Goal: Information Seeking & Learning: Learn about a topic

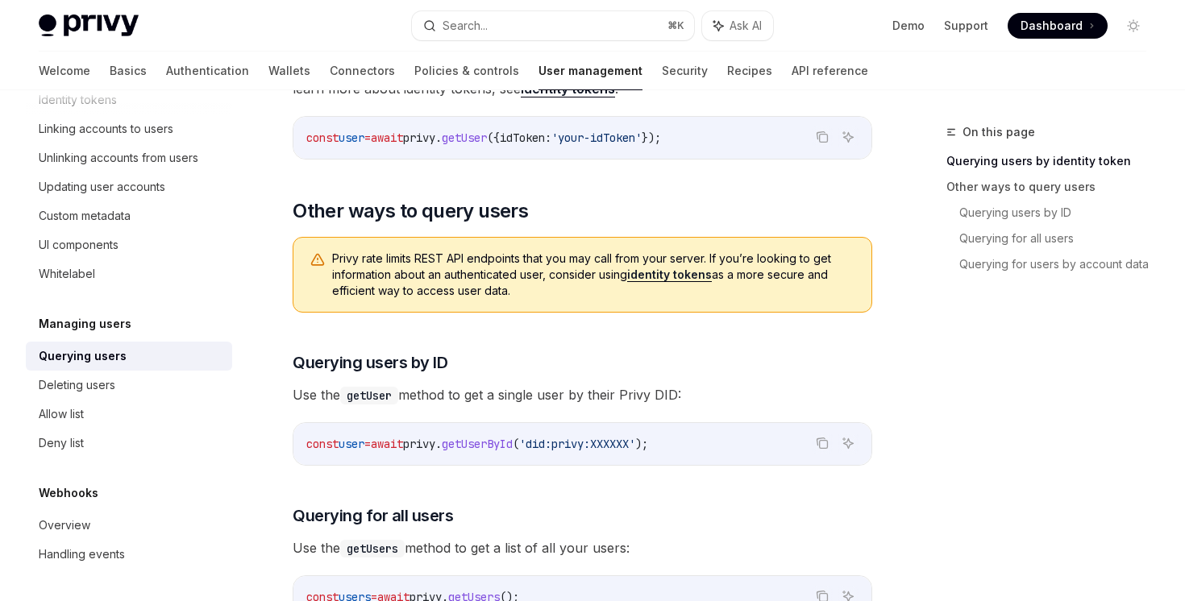
scroll to position [396, 0]
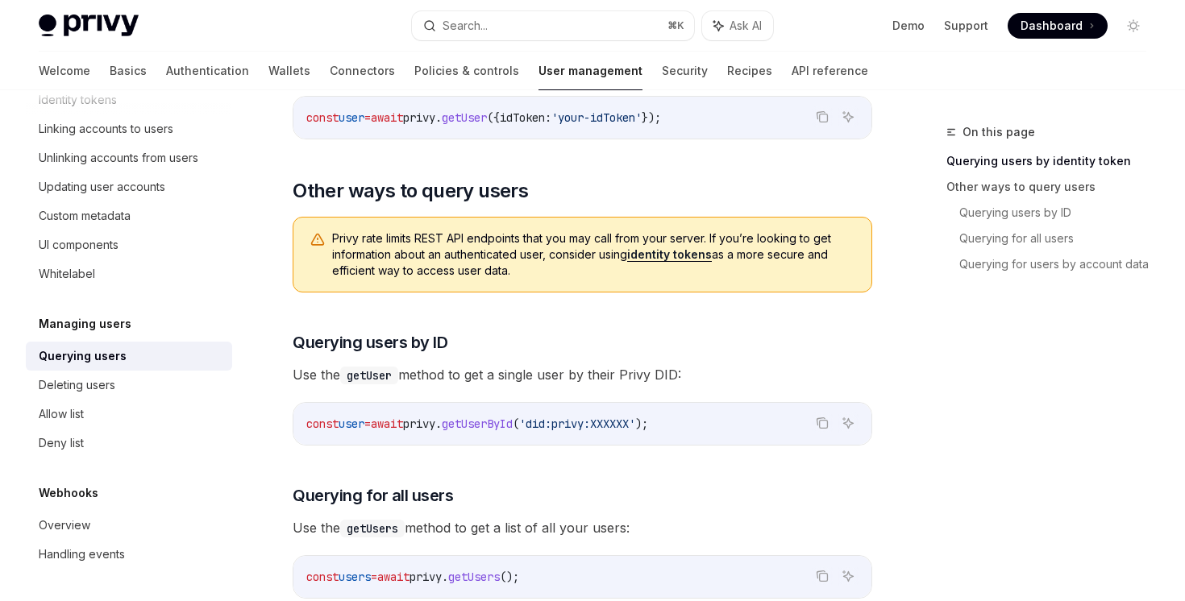
click at [694, 256] on link "identity tokens" at bounding box center [669, 254] width 85 height 15
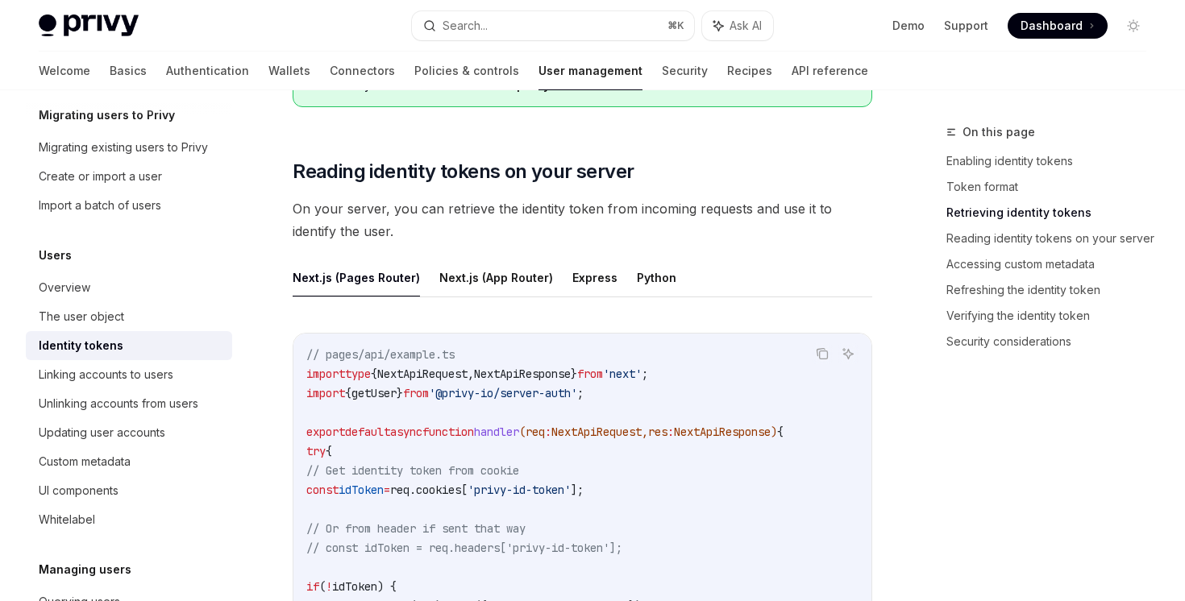
scroll to position [1479, 0]
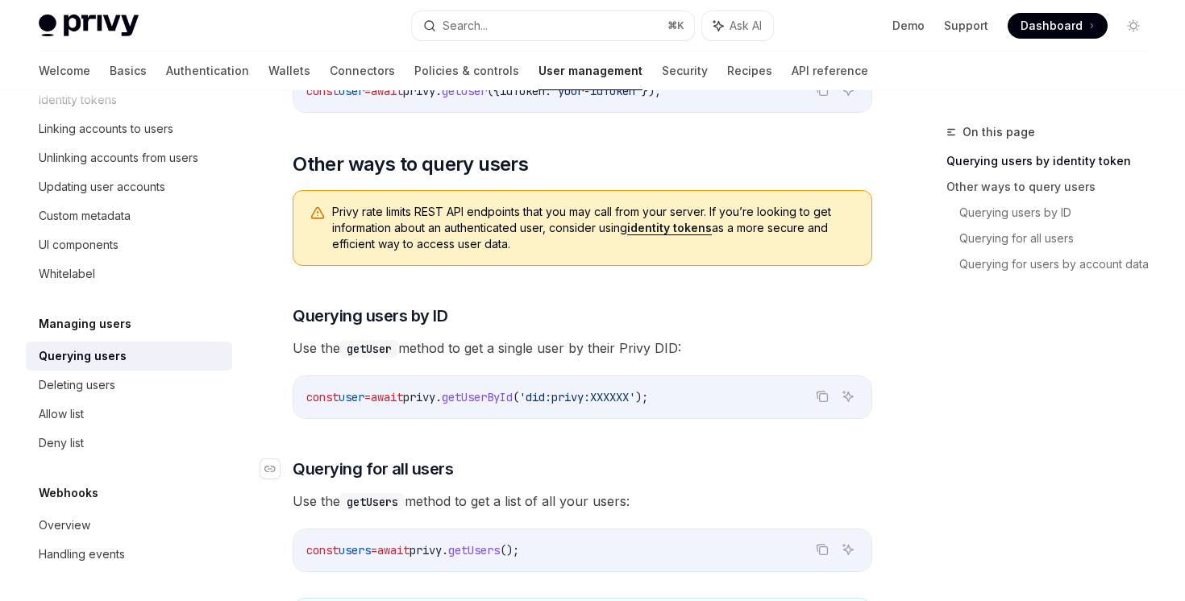
scroll to position [396, 0]
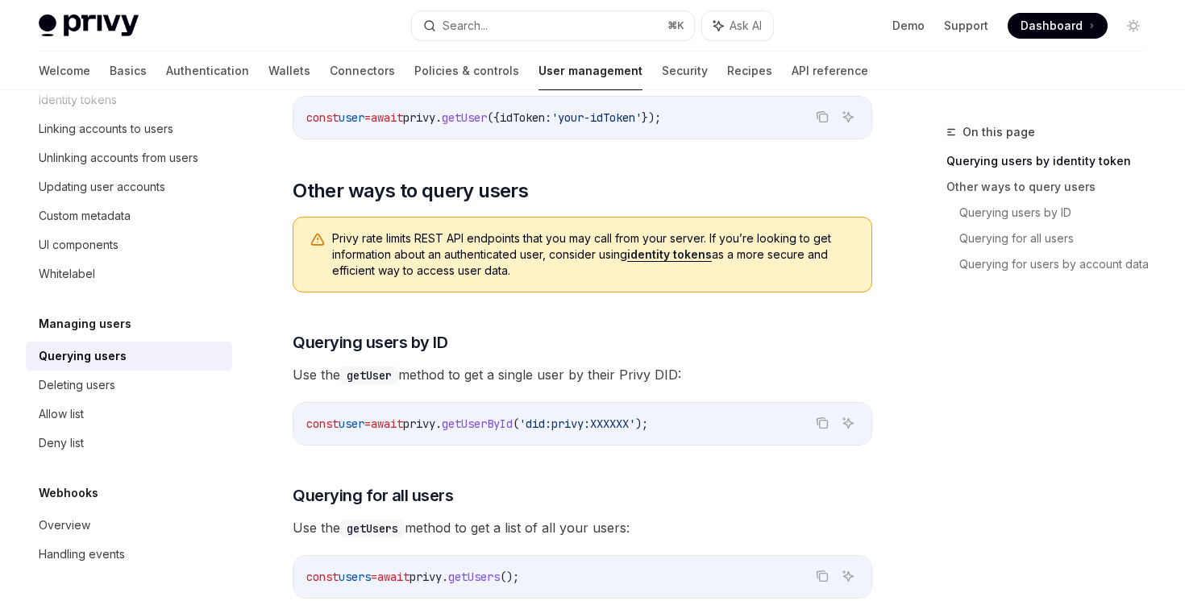
click at [678, 259] on link "identity tokens" at bounding box center [669, 254] width 85 height 15
type textarea "*"
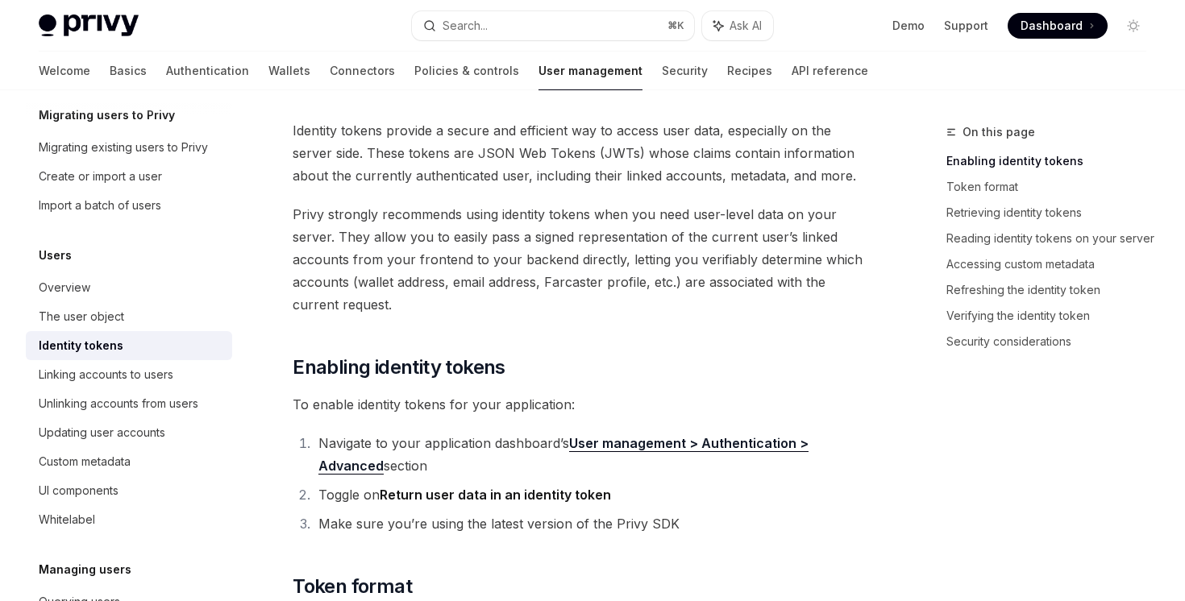
scroll to position [318, 0]
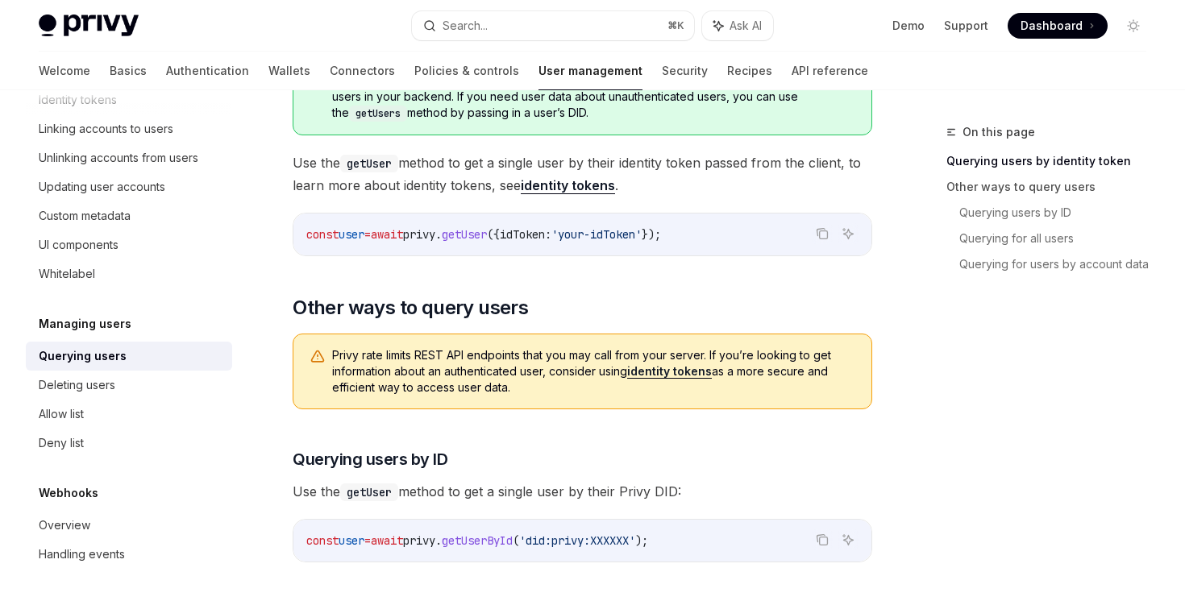
scroll to position [286, 0]
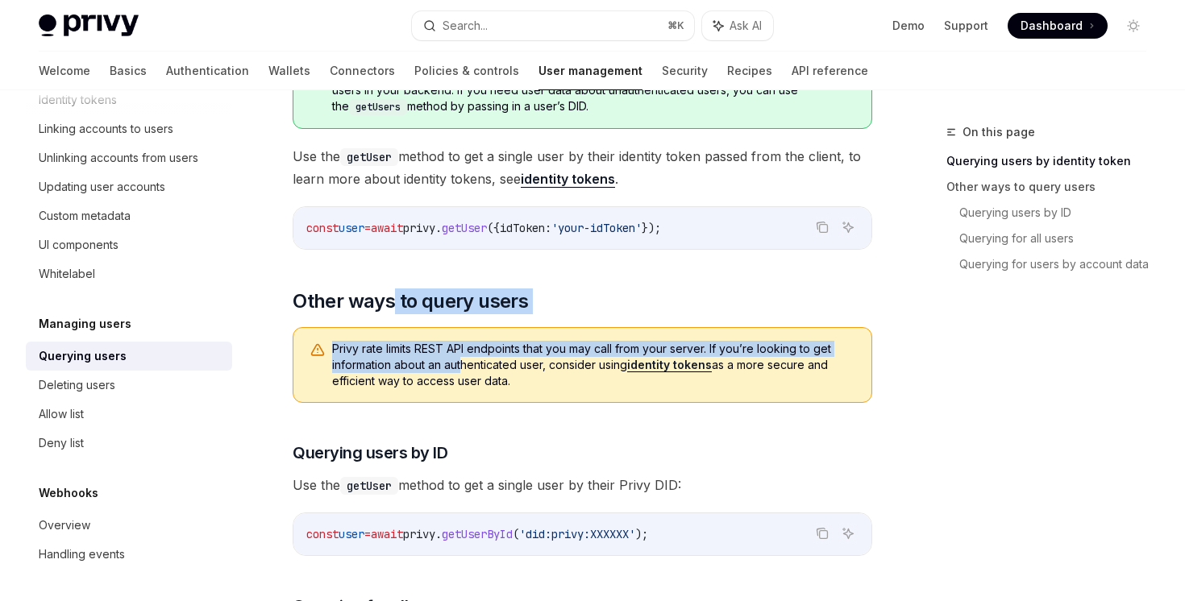
drag, startPoint x: 390, startPoint y: 290, endPoint x: 462, endPoint y: 370, distance: 107.3
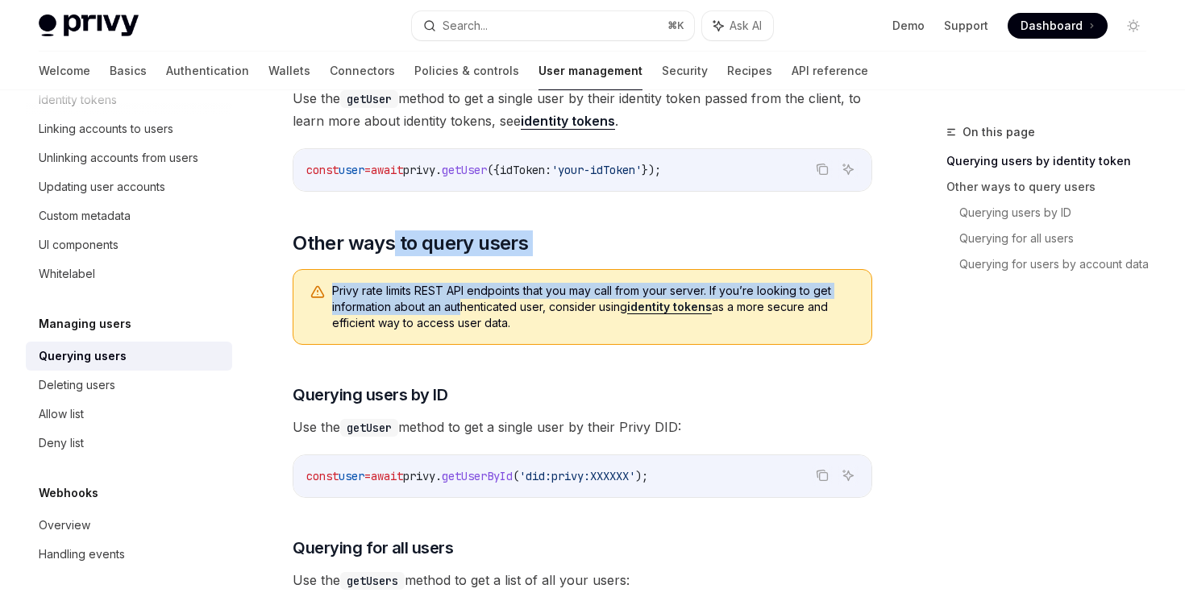
scroll to position [477, 0]
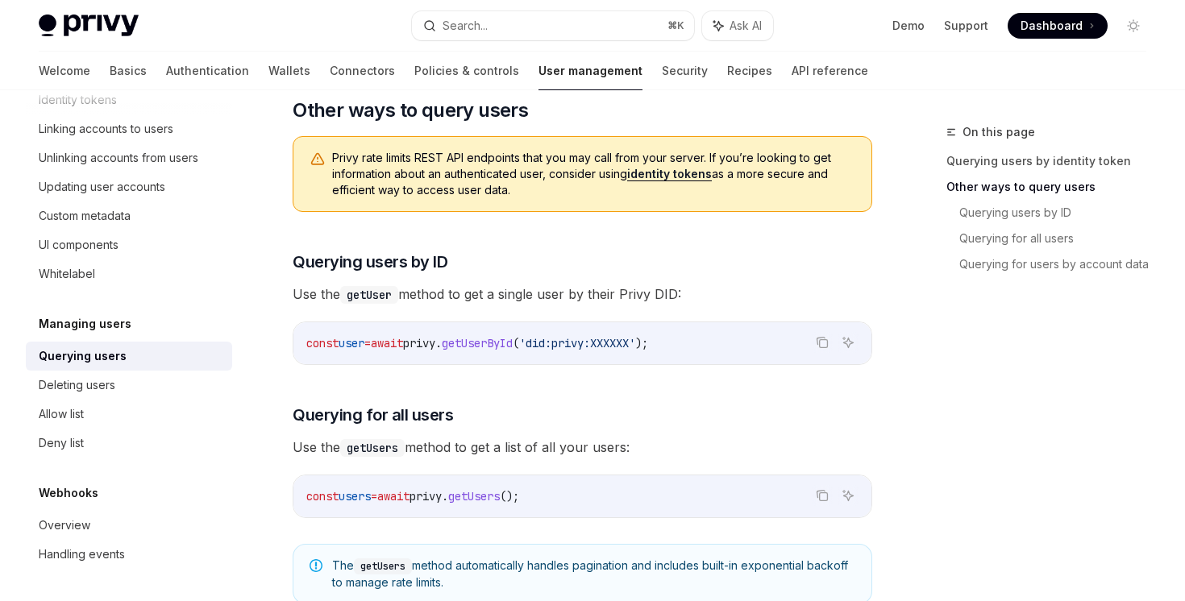
click at [462, 297] on span "Use the getUser method to get a single user by their Privy DID:" at bounding box center [582, 294] width 579 height 23
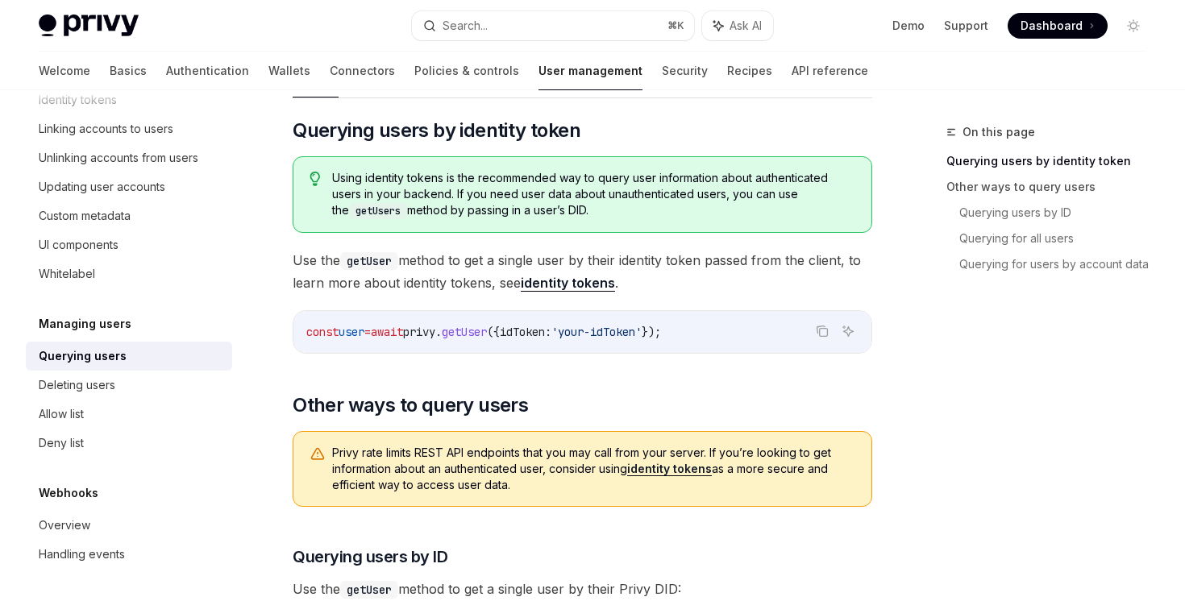
scroll to position [106, 0]
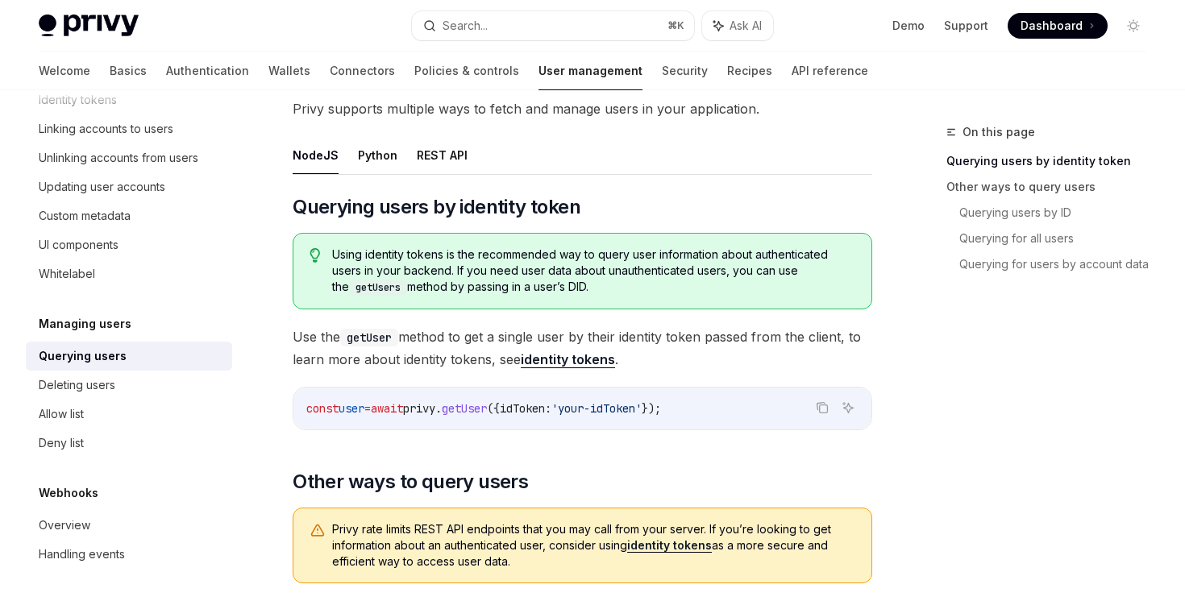
click at [664, 555] on span "Privy rate limits REST API endpoints that you may call from your server. If you…" at bounding box center [593, 545] width 523 height 48
click at [665, 549] on link "identity tokens" at bounding box center [669, 545] width 85 height 15
type textarea "*"
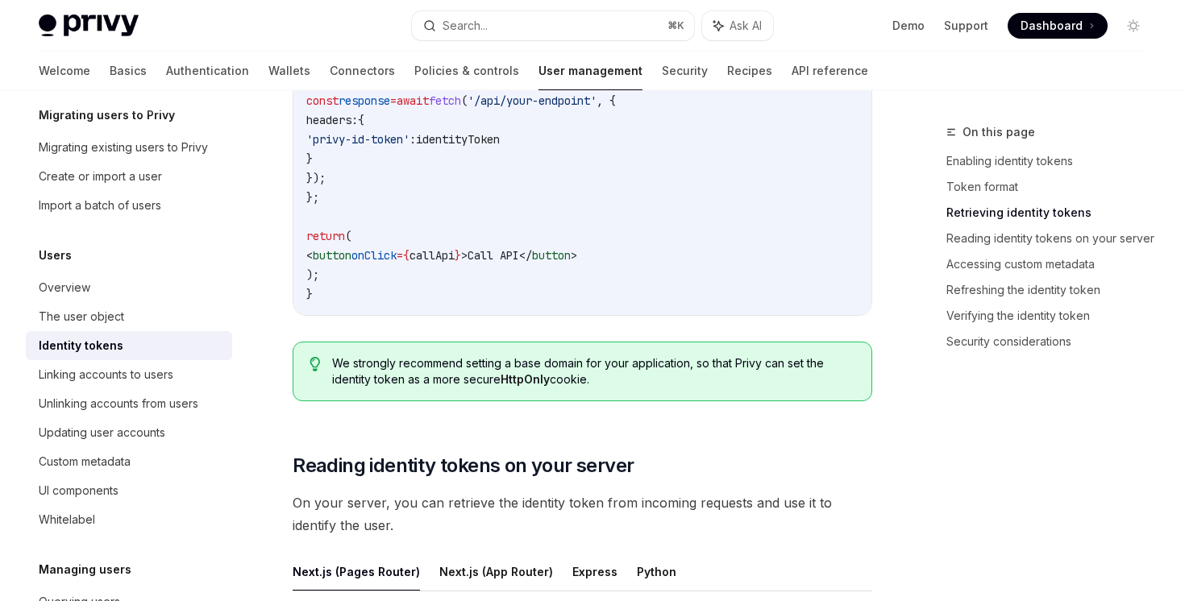
scroll to position [2151, 0]
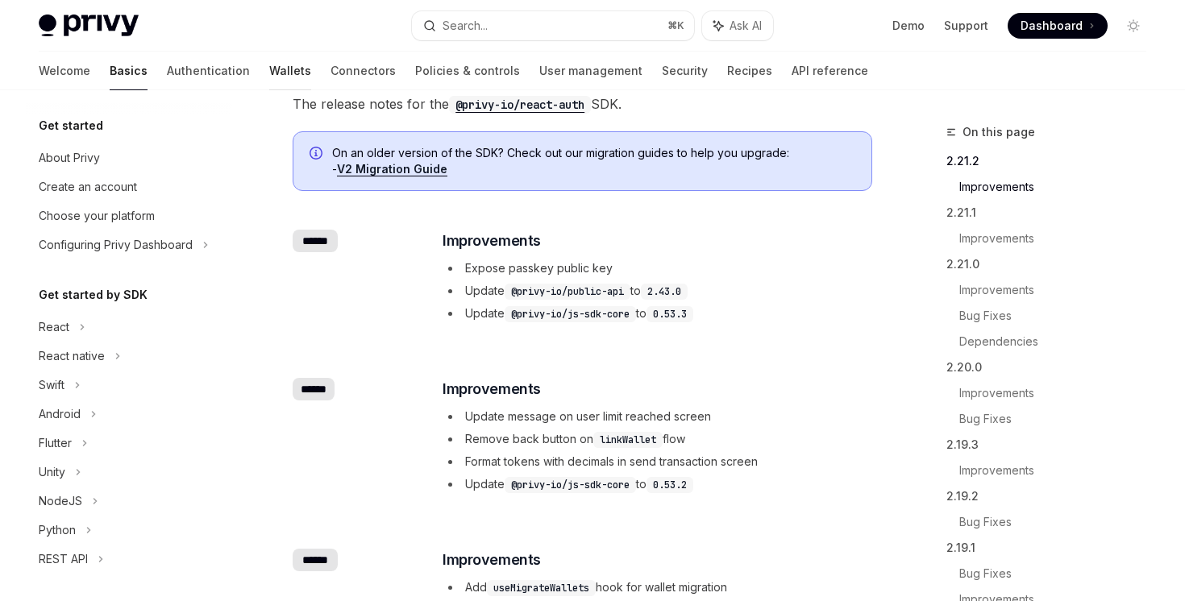
scroll to position [325, 0]
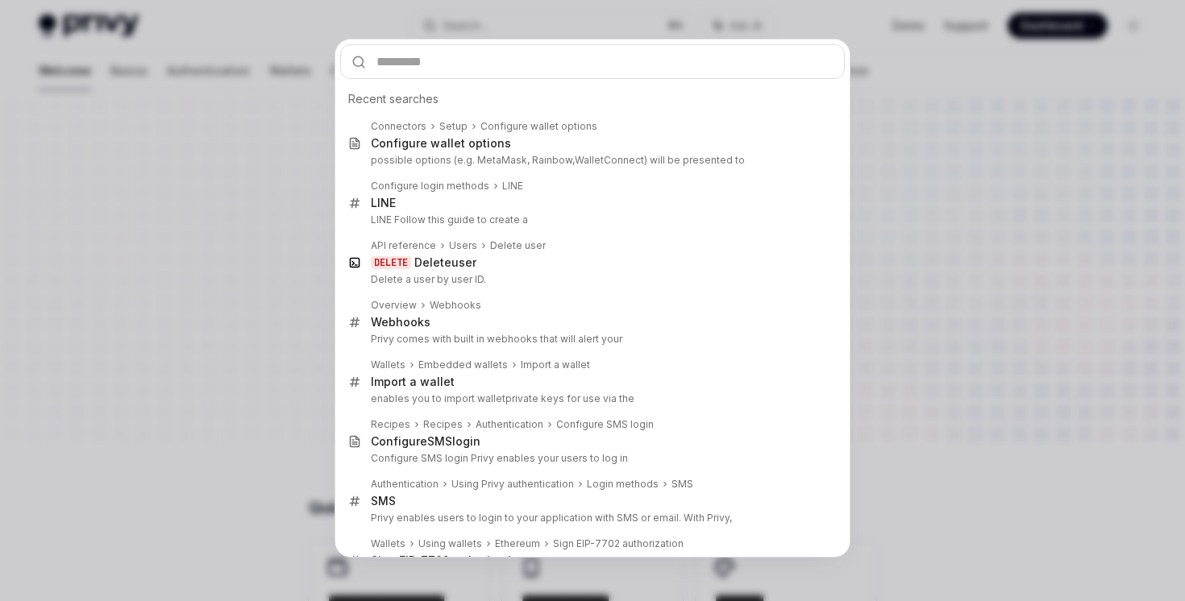
type input "*"
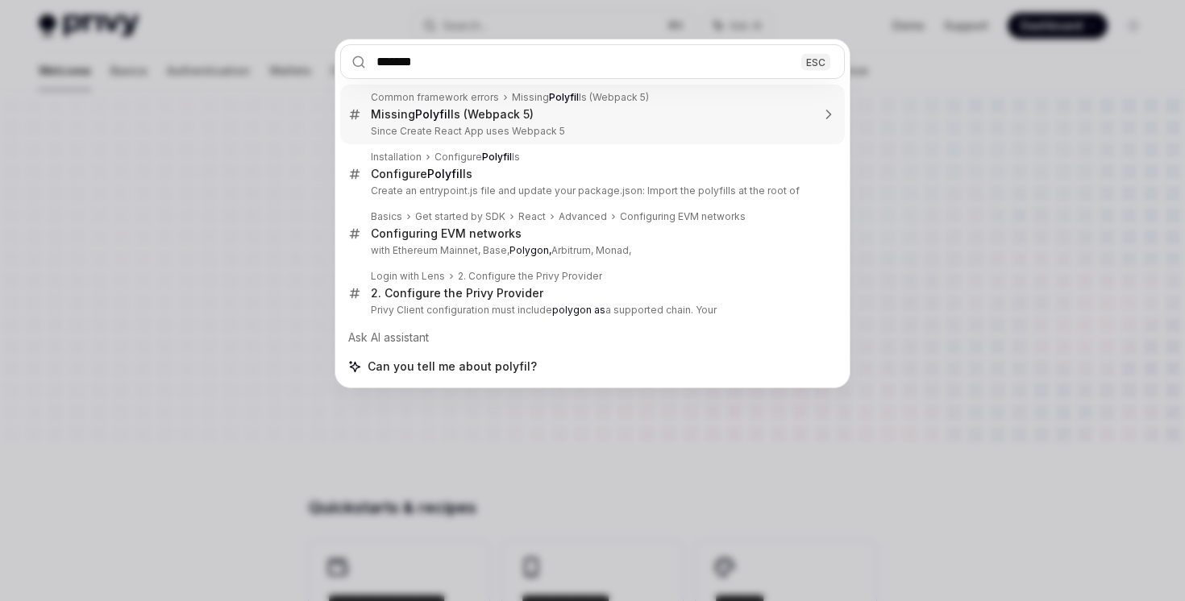
type input "********"
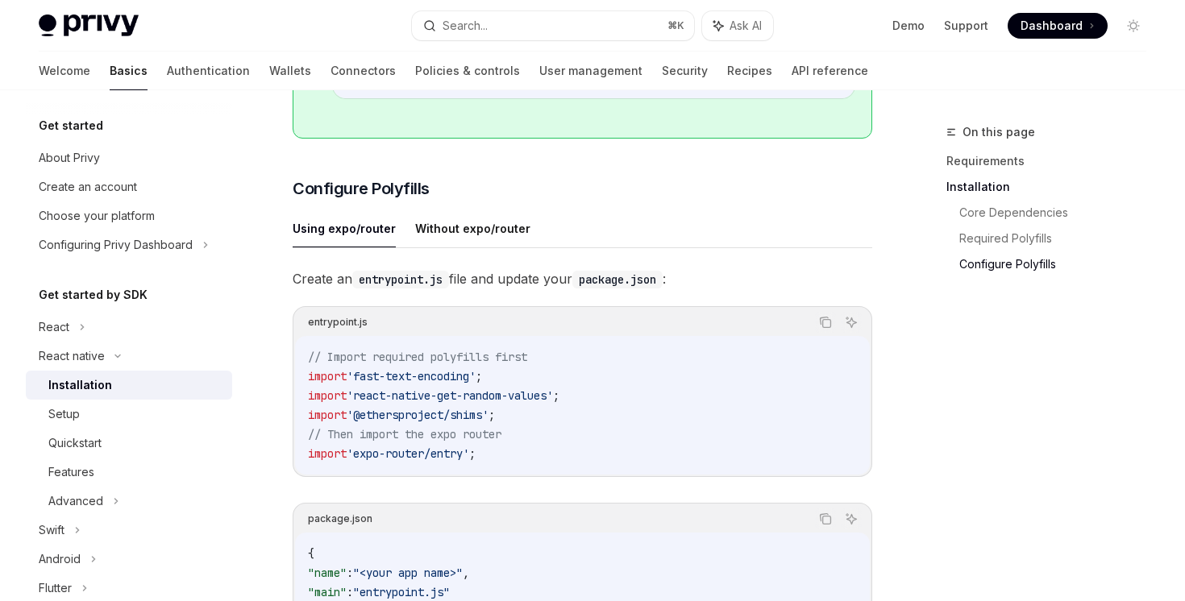
scroll to position [621, 0]
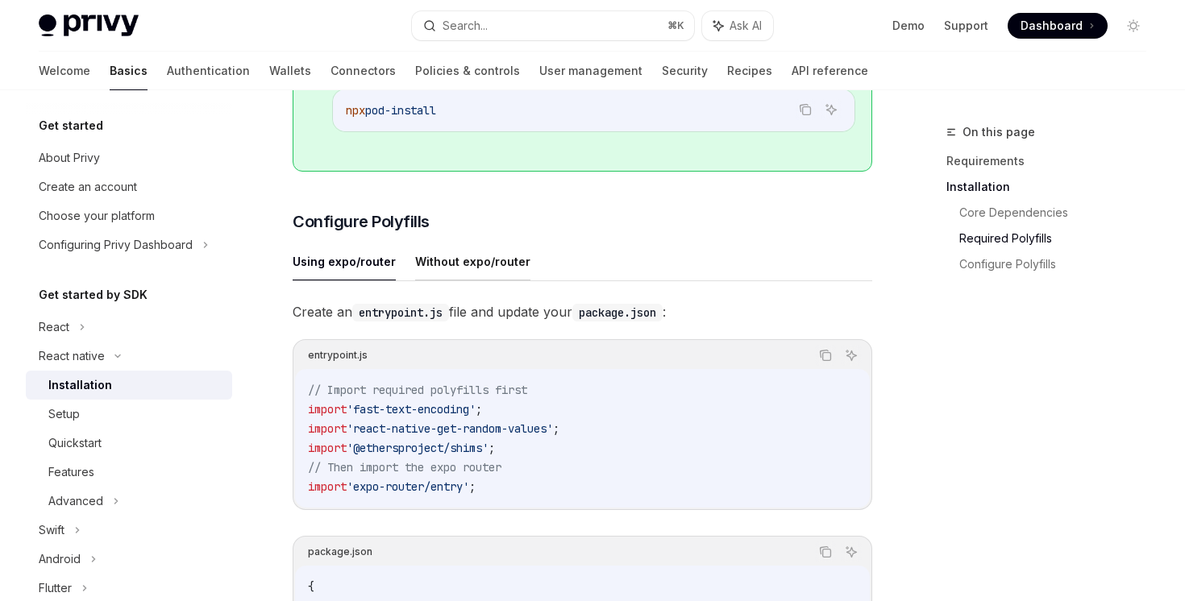
click at [467, 271] on button "Without expo/router" at bounding box center [472, 262] width 115 height 38
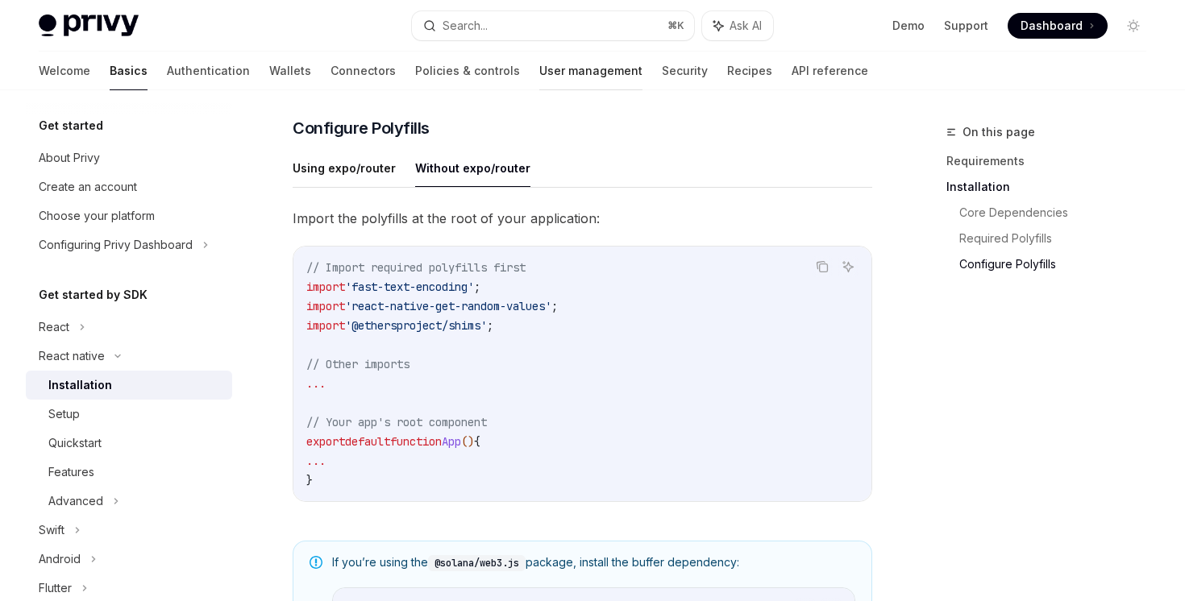
scroll to position [716, 0]
click at [366, 186] on button "Using expo/router" at bounding box center [344, 167] width 103 height 38
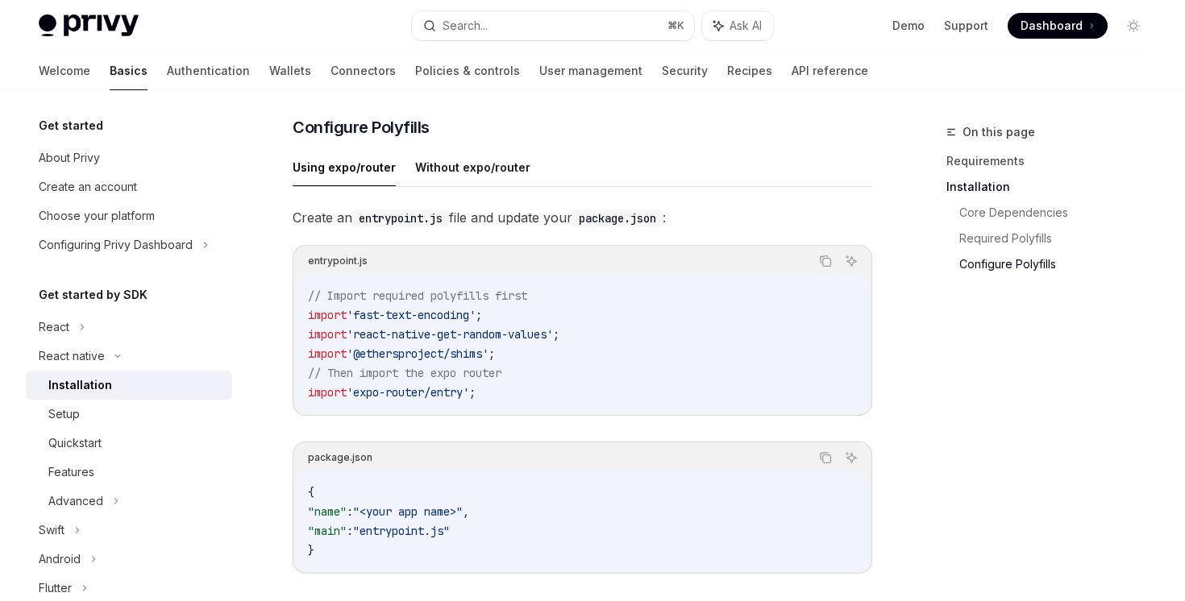
click at [436, 187] on ul "Using expo/router Without expo/router" at bounding box center [582, 167] width 579 height 39
click at [444, 157] on button "Without expo/router" at bounding box center [472, 167] width 115 height 38
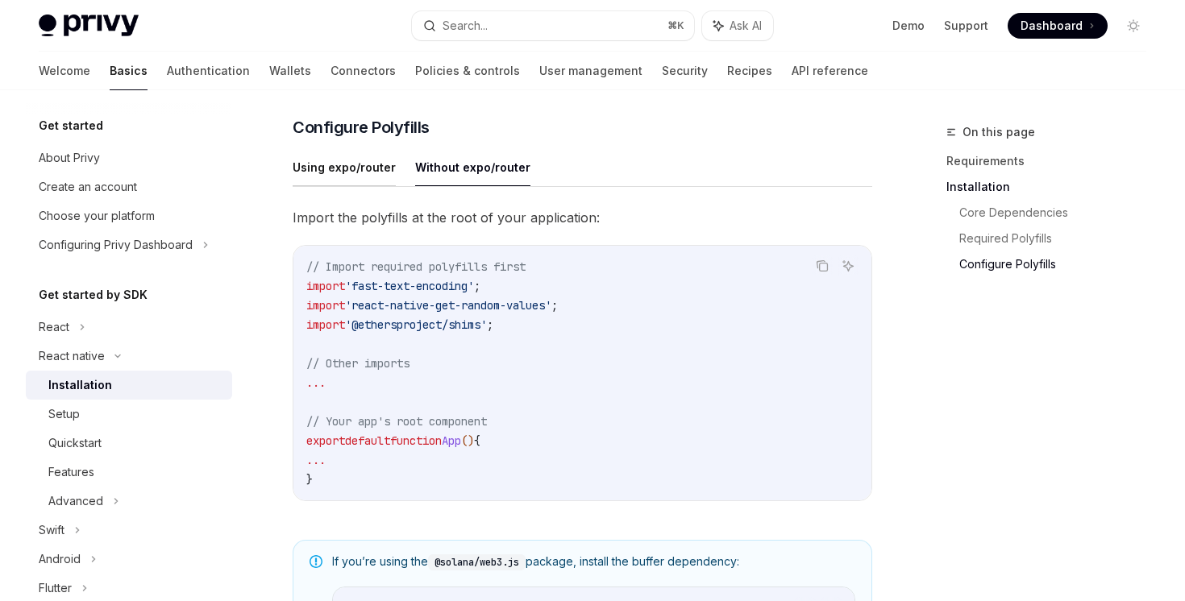
click at [326, 179] on button "Using expo/router" at bounding box center [344, 167] width 103 height 38
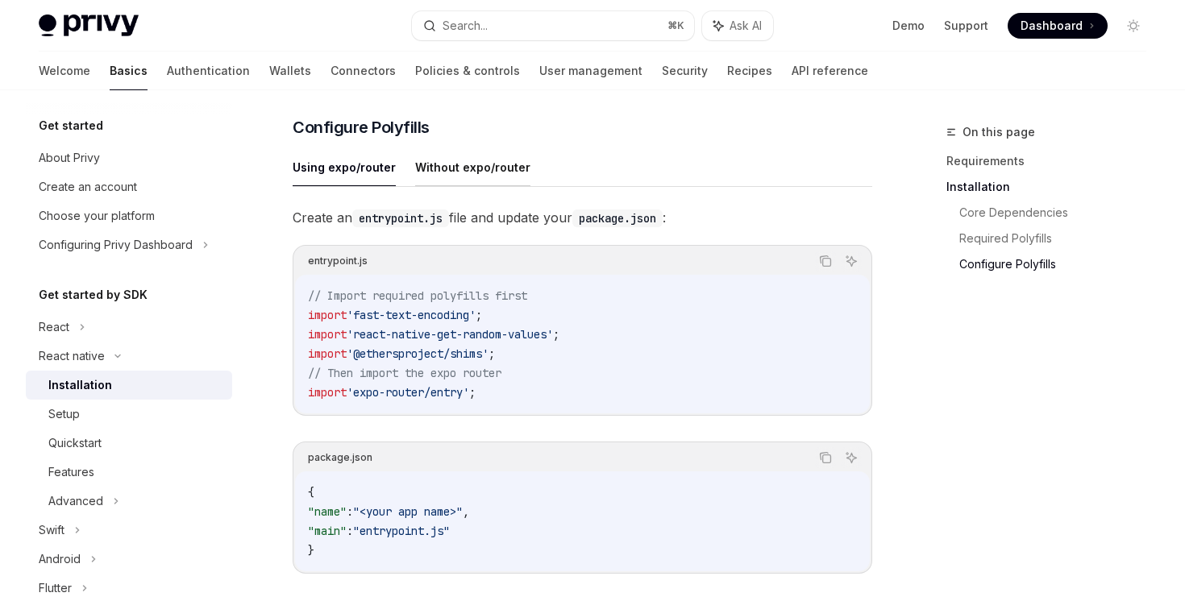
click at [437, 173] on button "Without expo/router" at bounding box center [472, 167] width 115 height 38
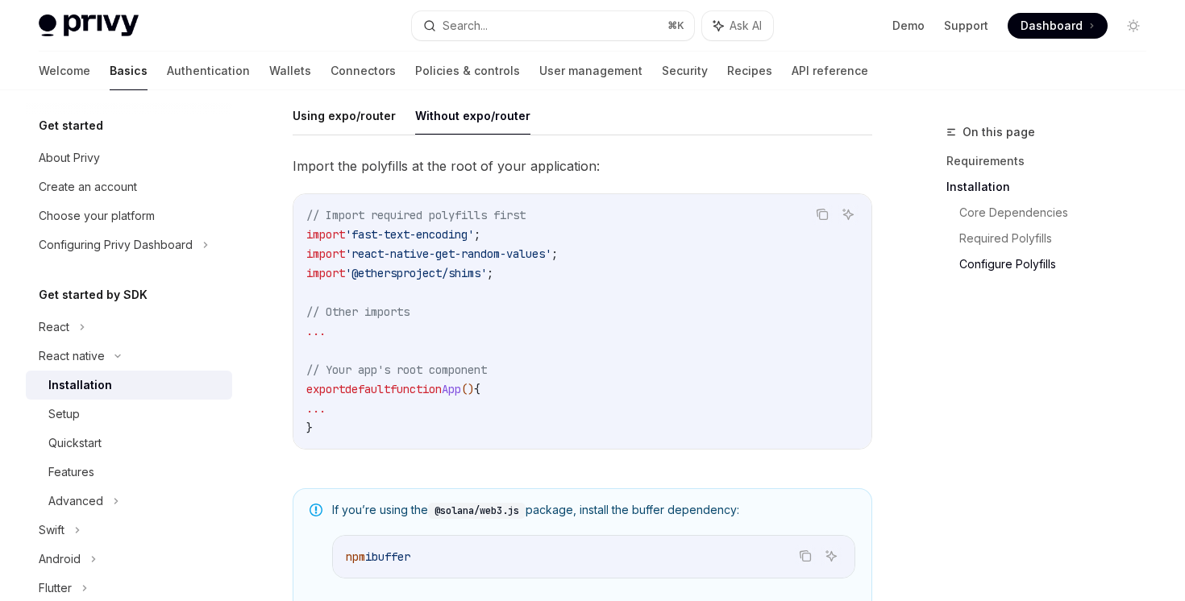
scroll to position [602, 0]
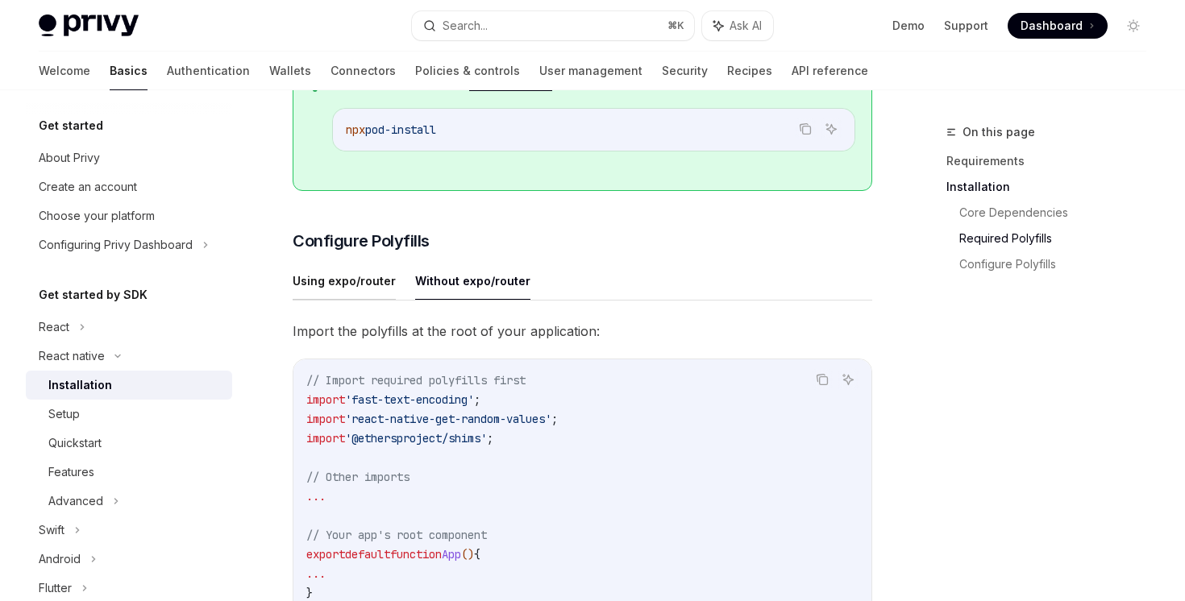
click at [345, 297] on button "Using expo/router" at bounding box center [344, 281] width 103 height 38
type textarea "*"
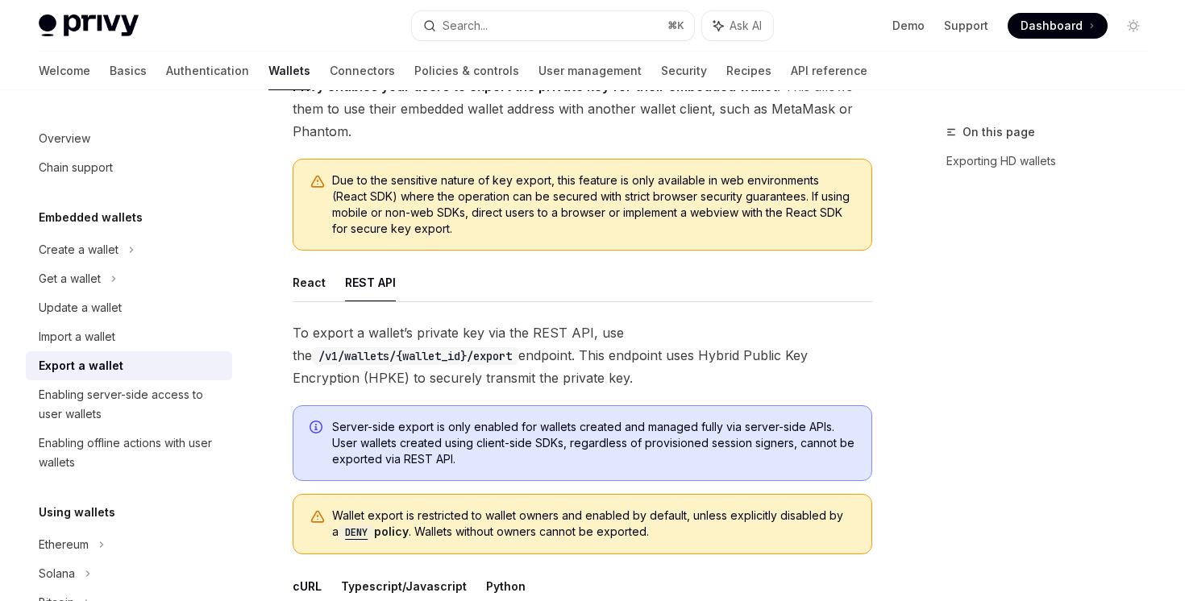
scroll to position [155, 0]
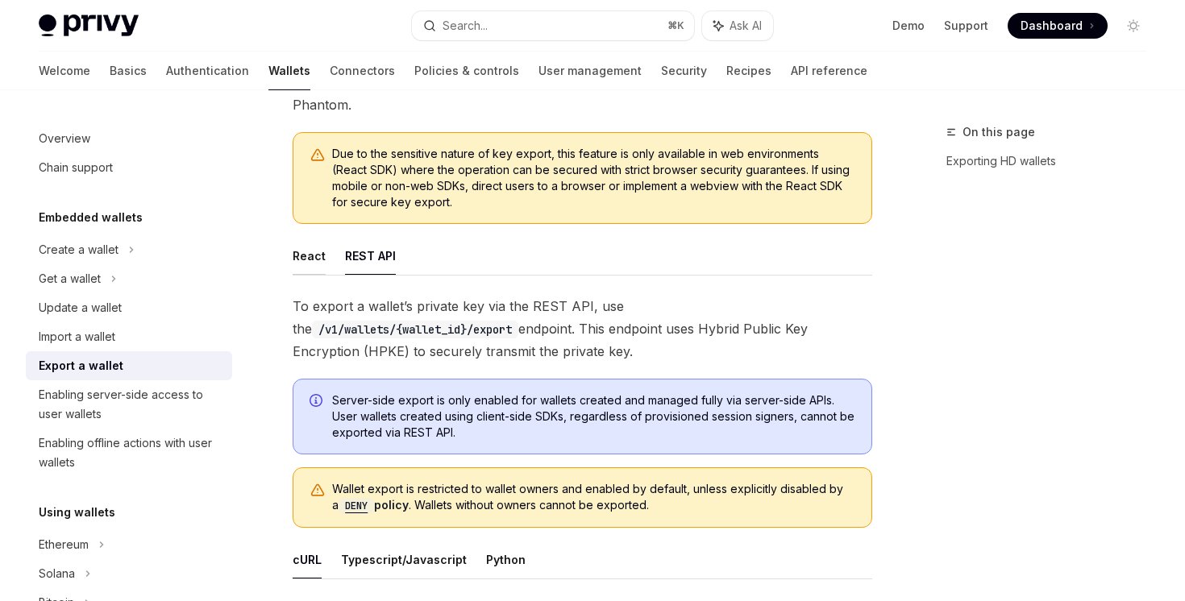
click at [313, 255] on button "React" at bounding box center [309, 256] width 33 height 38
type textarea "*"
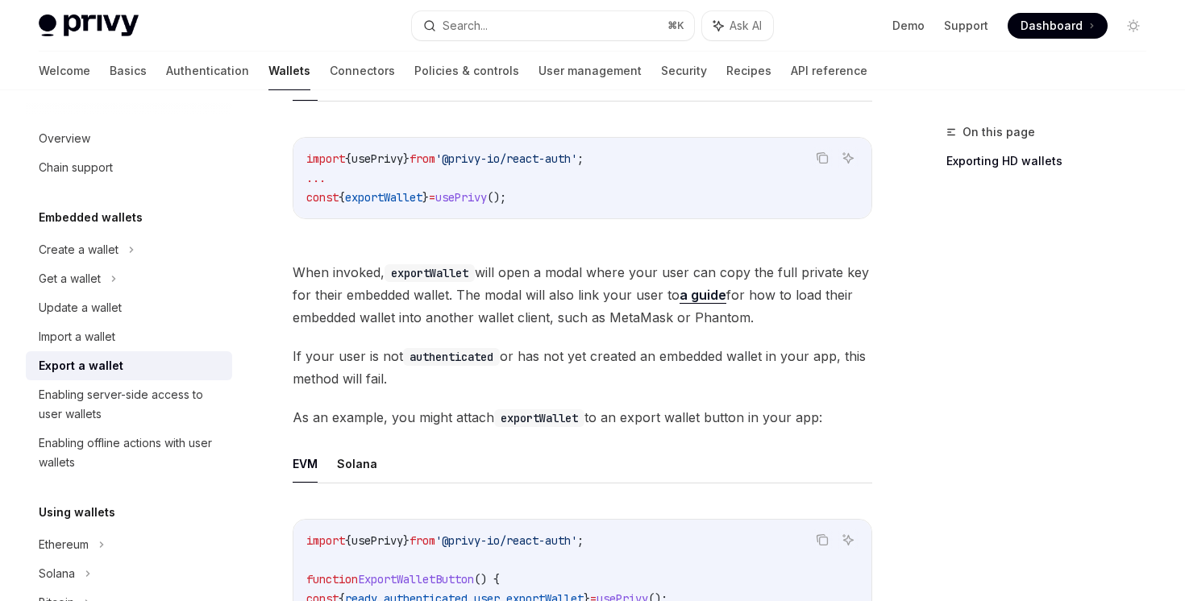
scroll to position [714, 0]
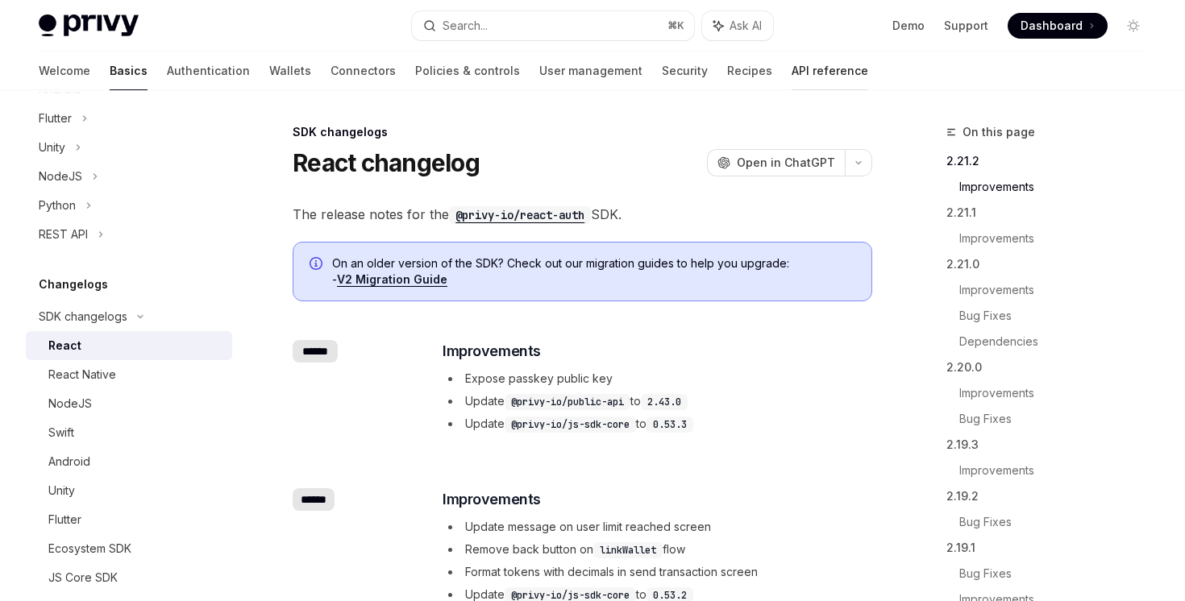
click at [791, 77] on link "API reference" at bounding box center [829, 71] width 77 height 39
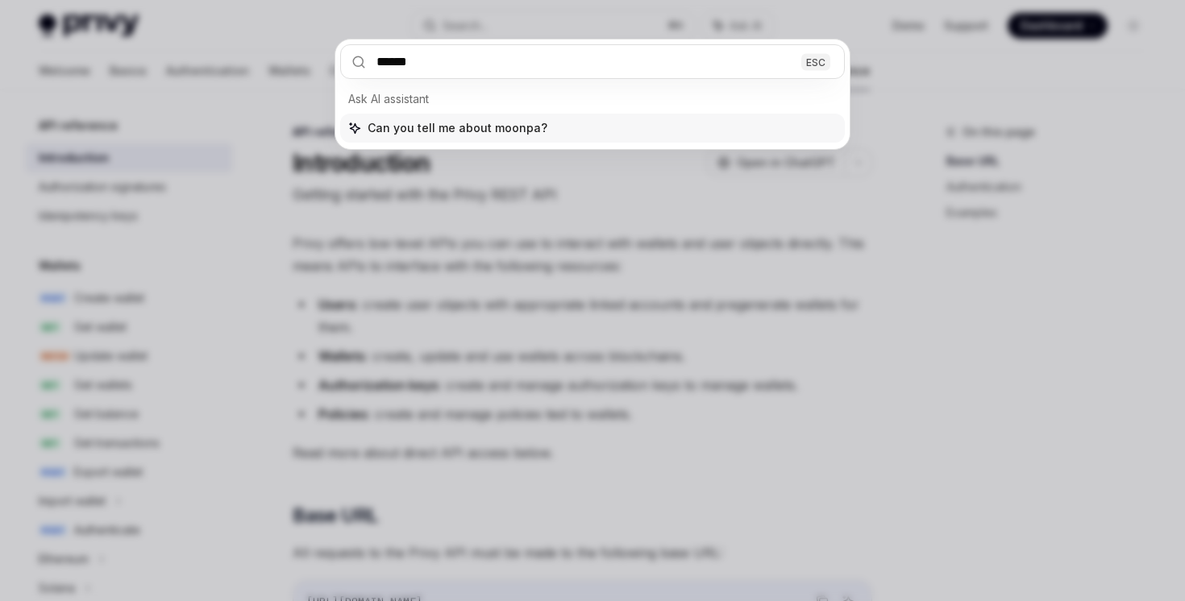
type input "*******"
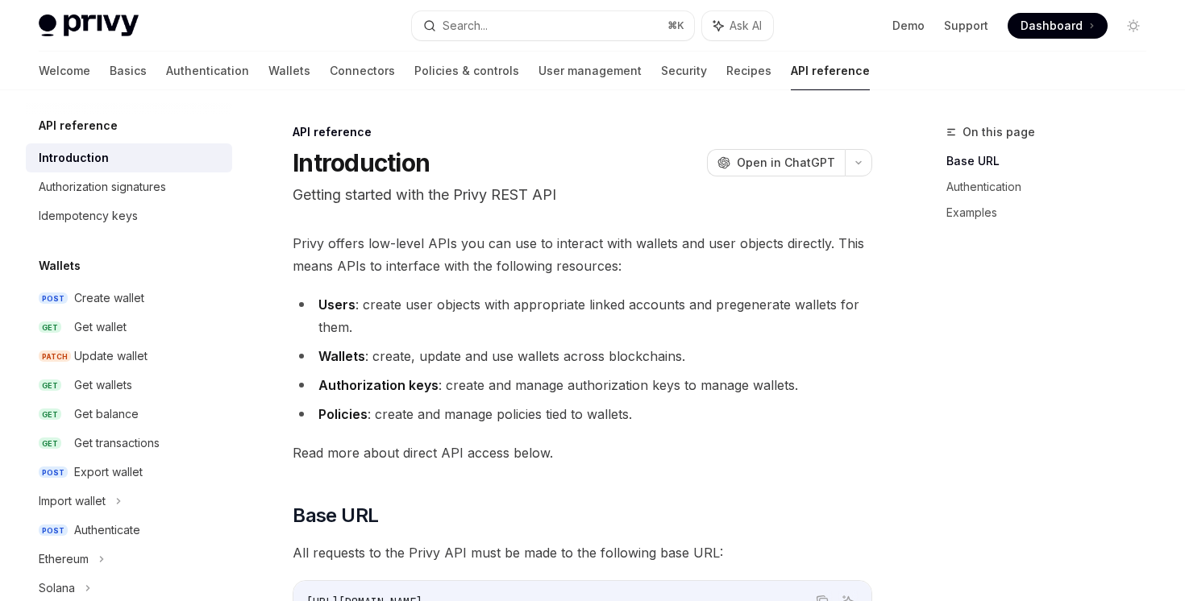
type textarea "*"
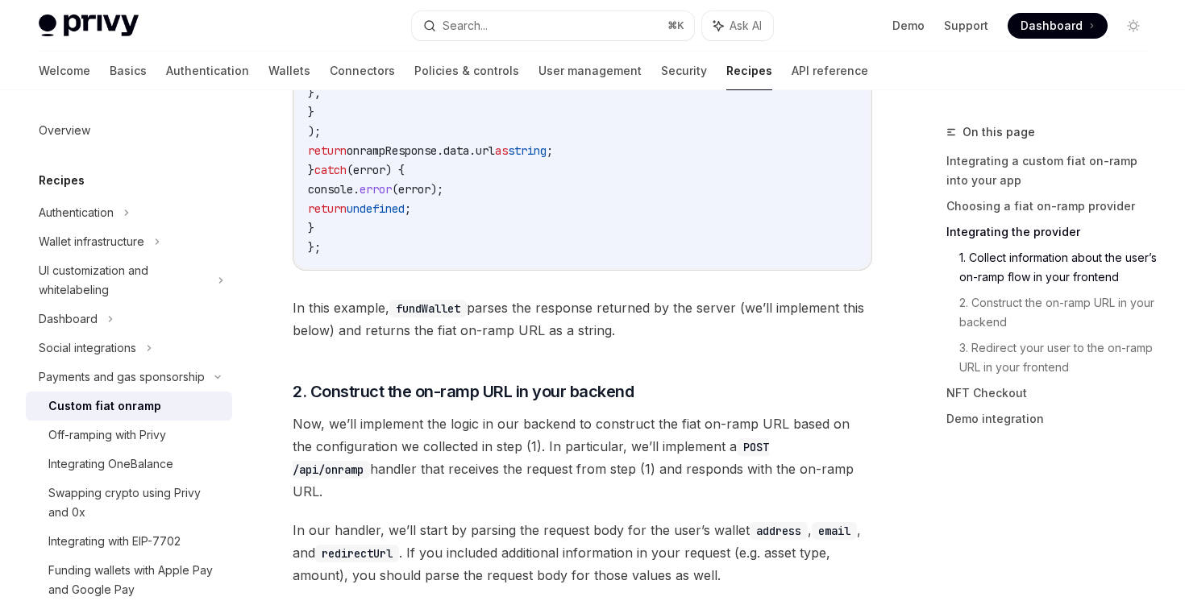
scroll to position [3119, 0]
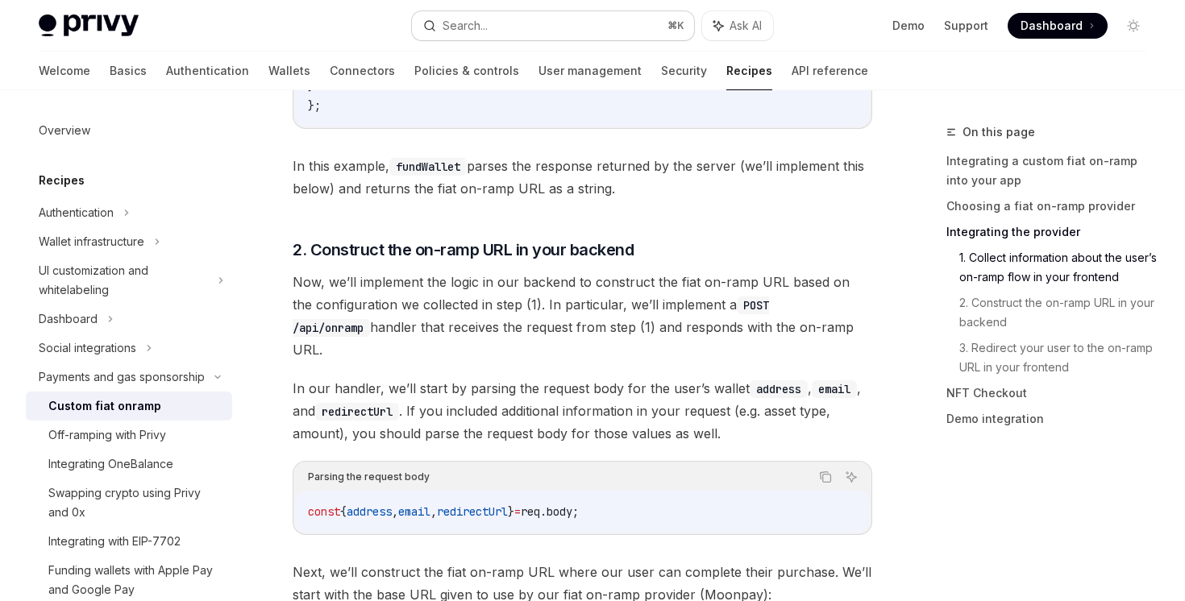
click at [601, 29] on button "Search... ⌘ K" at bounding box center [552, 25] width 281 height 29
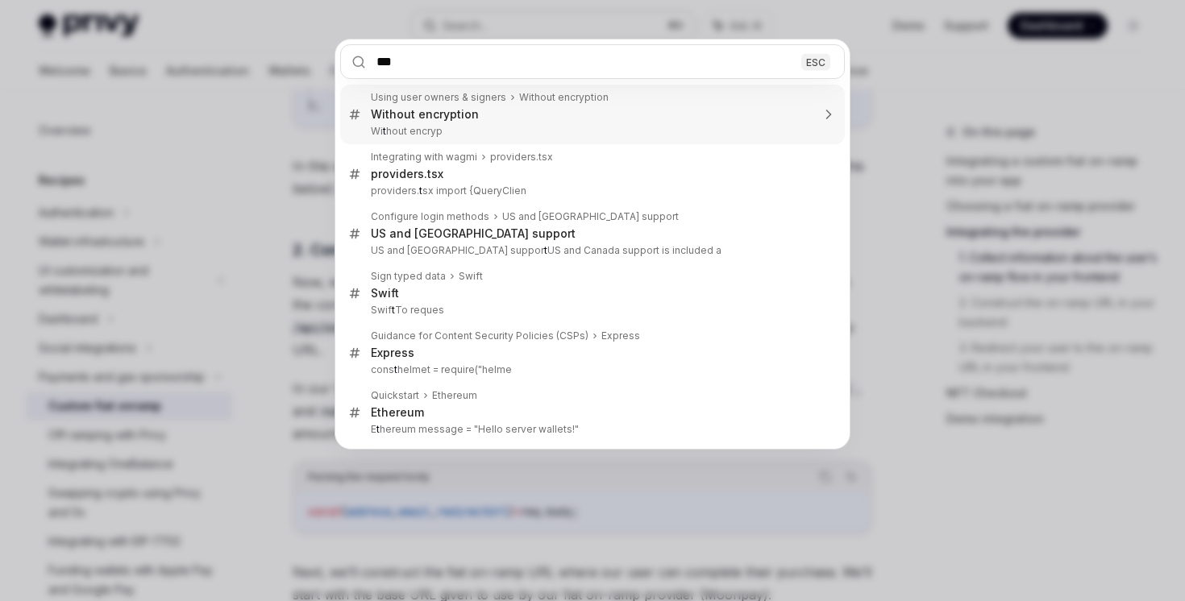
type input "****"
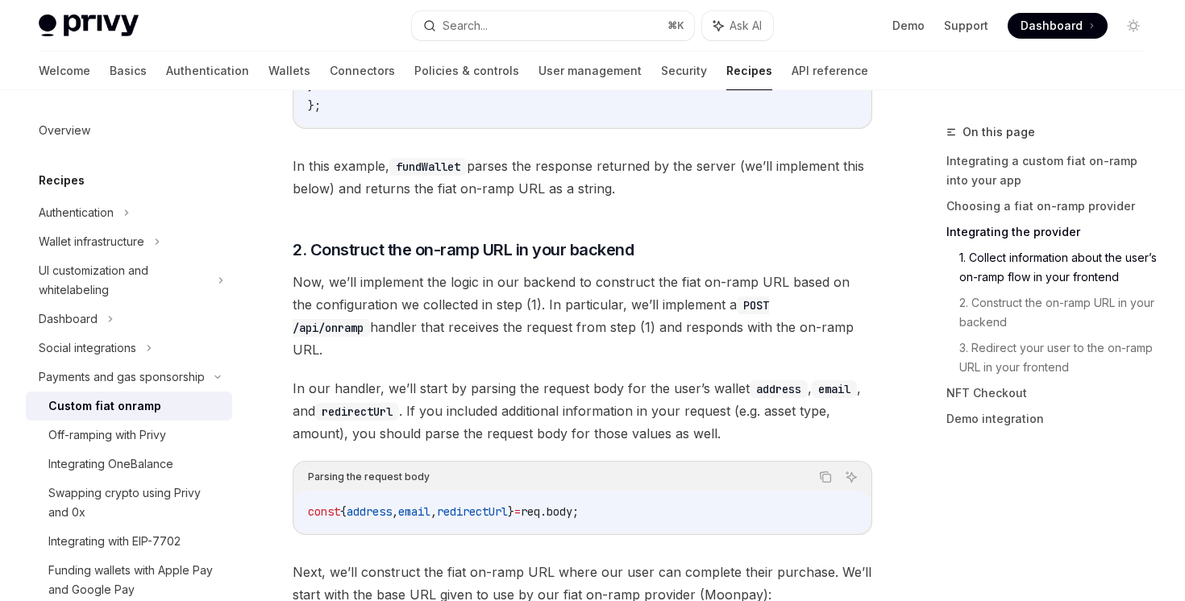
type textarea "*"
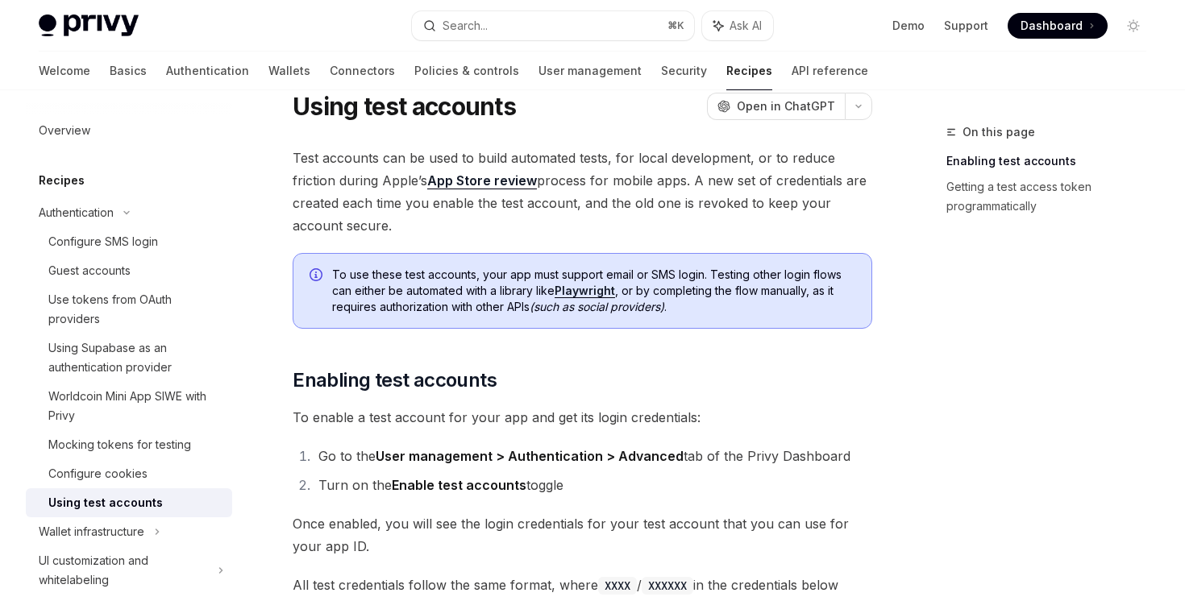
scroll to position [54, 0]
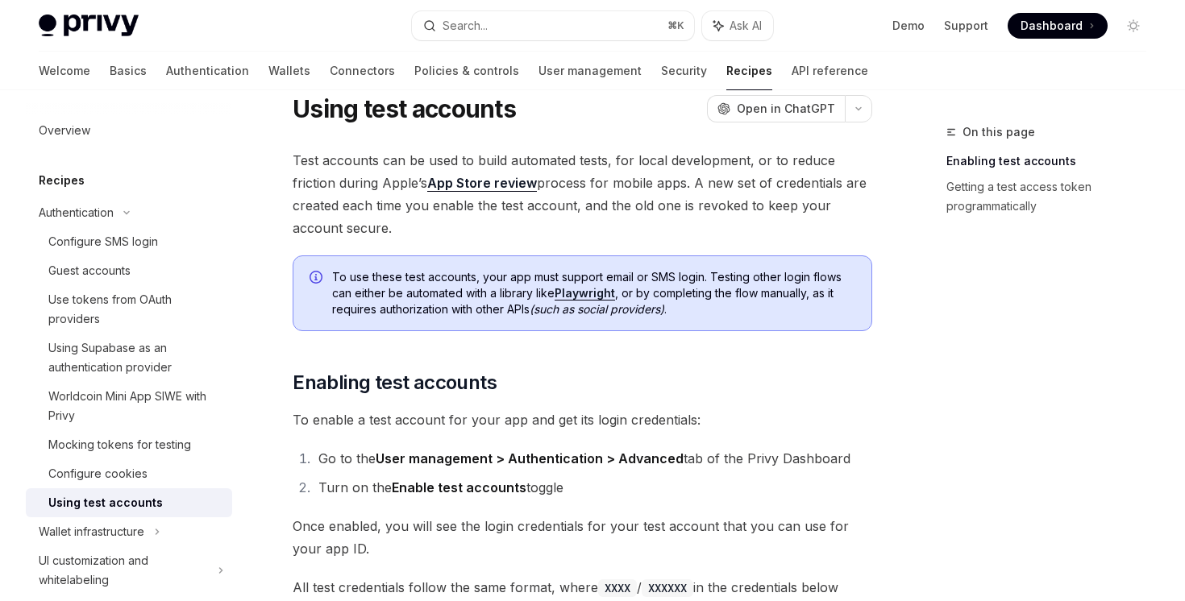
drag, startPoint x: 560, startPoint y: 229, endPoint x: 555, endPoint y: 368, distance: 139.5
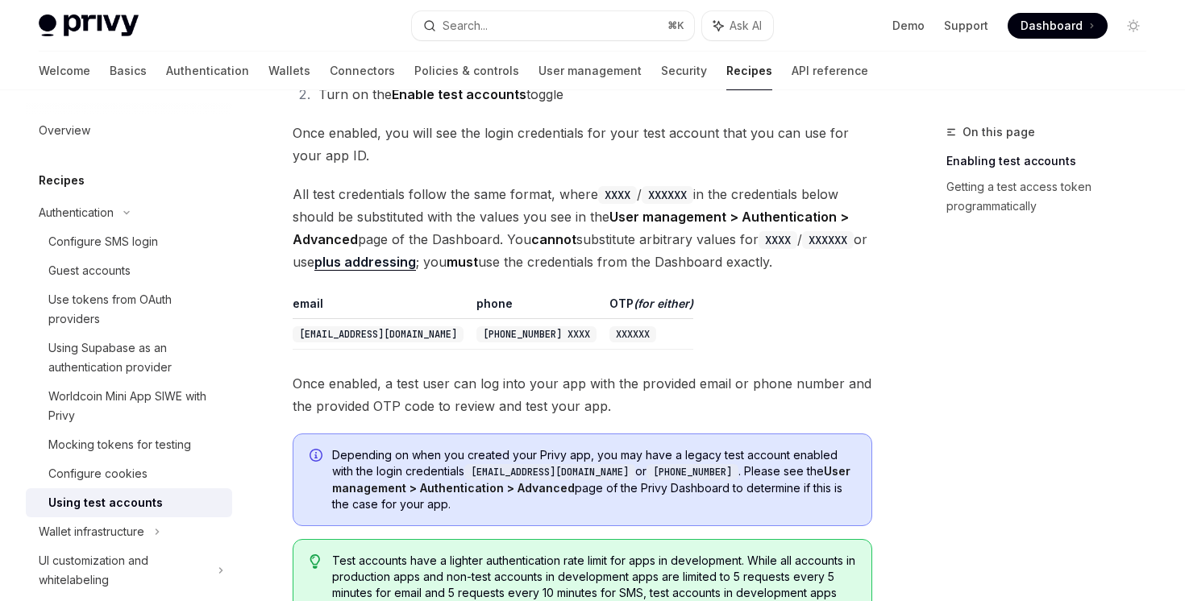
scroll to position [600, 0]
